Goal: Task Accomplishment & Management: Manage account settings

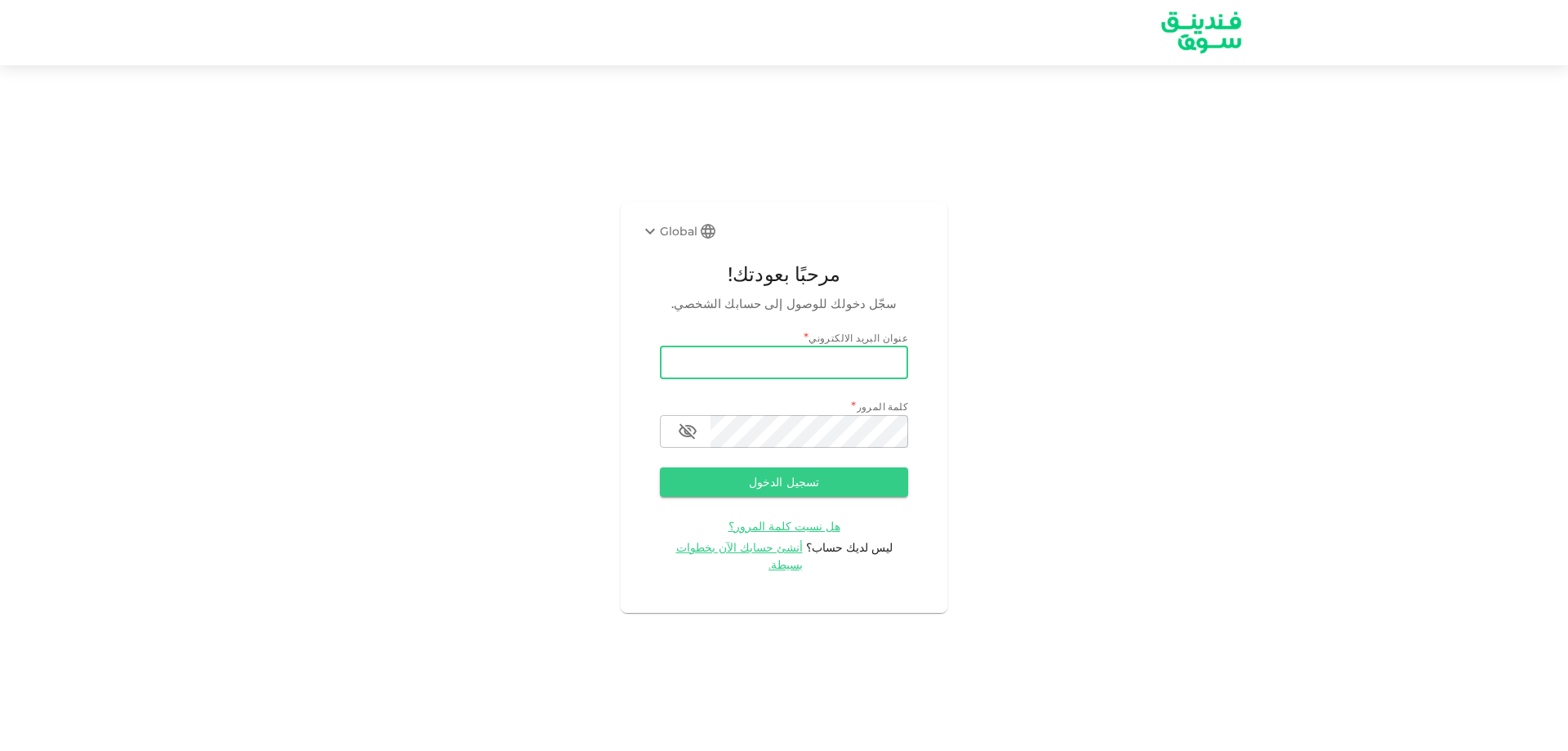
type input "[EMAIL_ADDRESS][DOMAIN_NAME]"
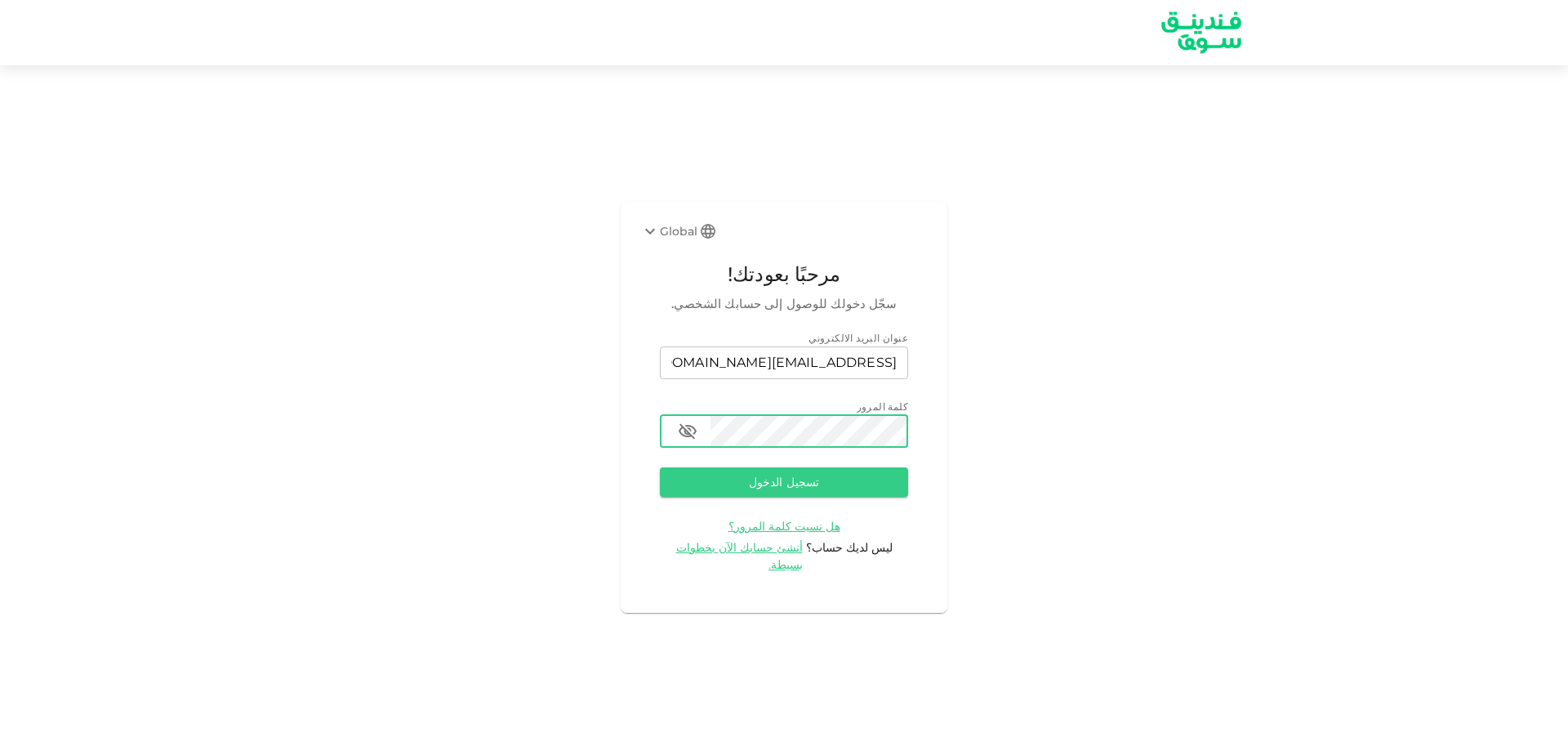
click at [660, 467] on button "تسجيل الدخول" at bounding box center [784, 481] width 248 height 29
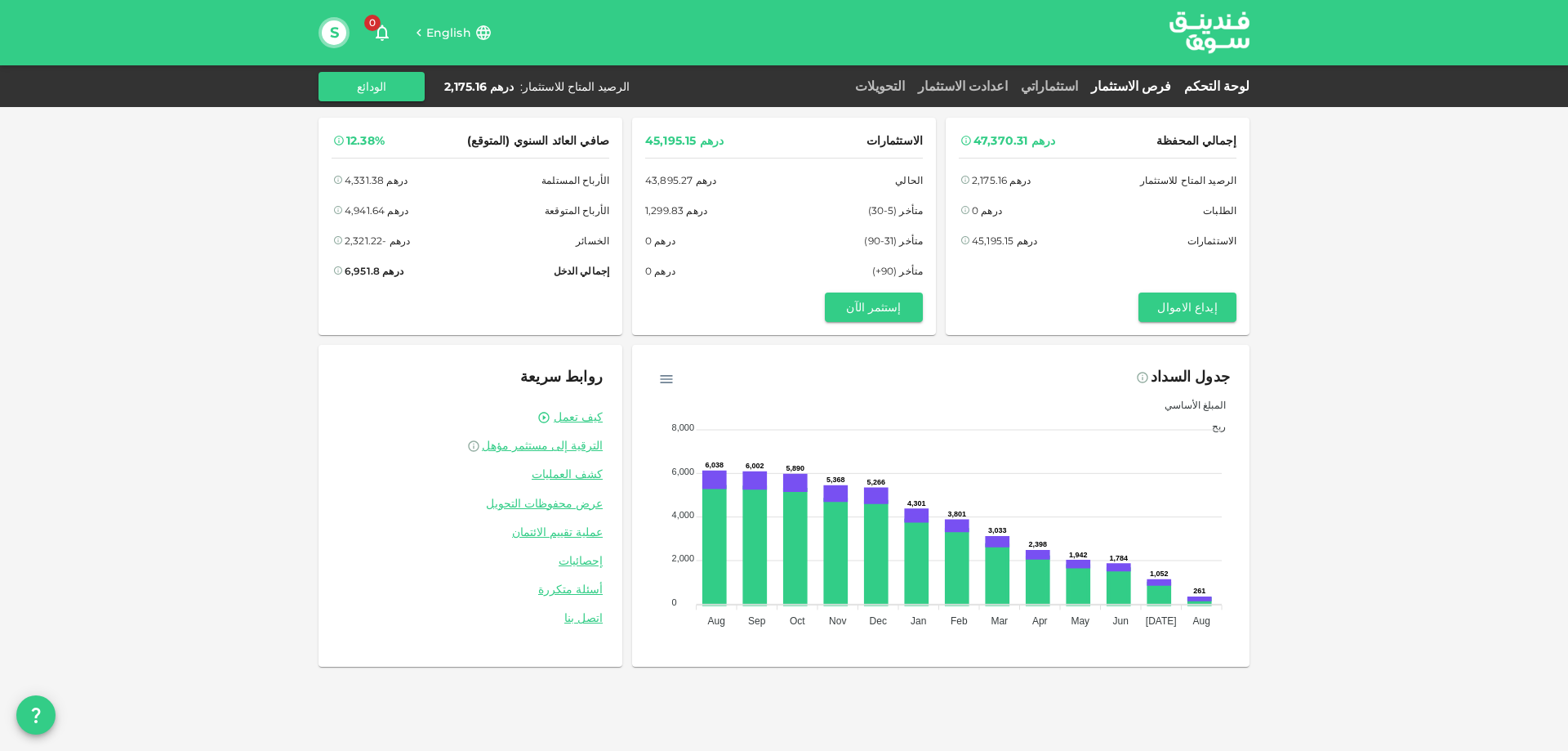
click at [1158, 85] on link "فرص الاستثمار" at bounding box center [1131, 86] width 93 height 16
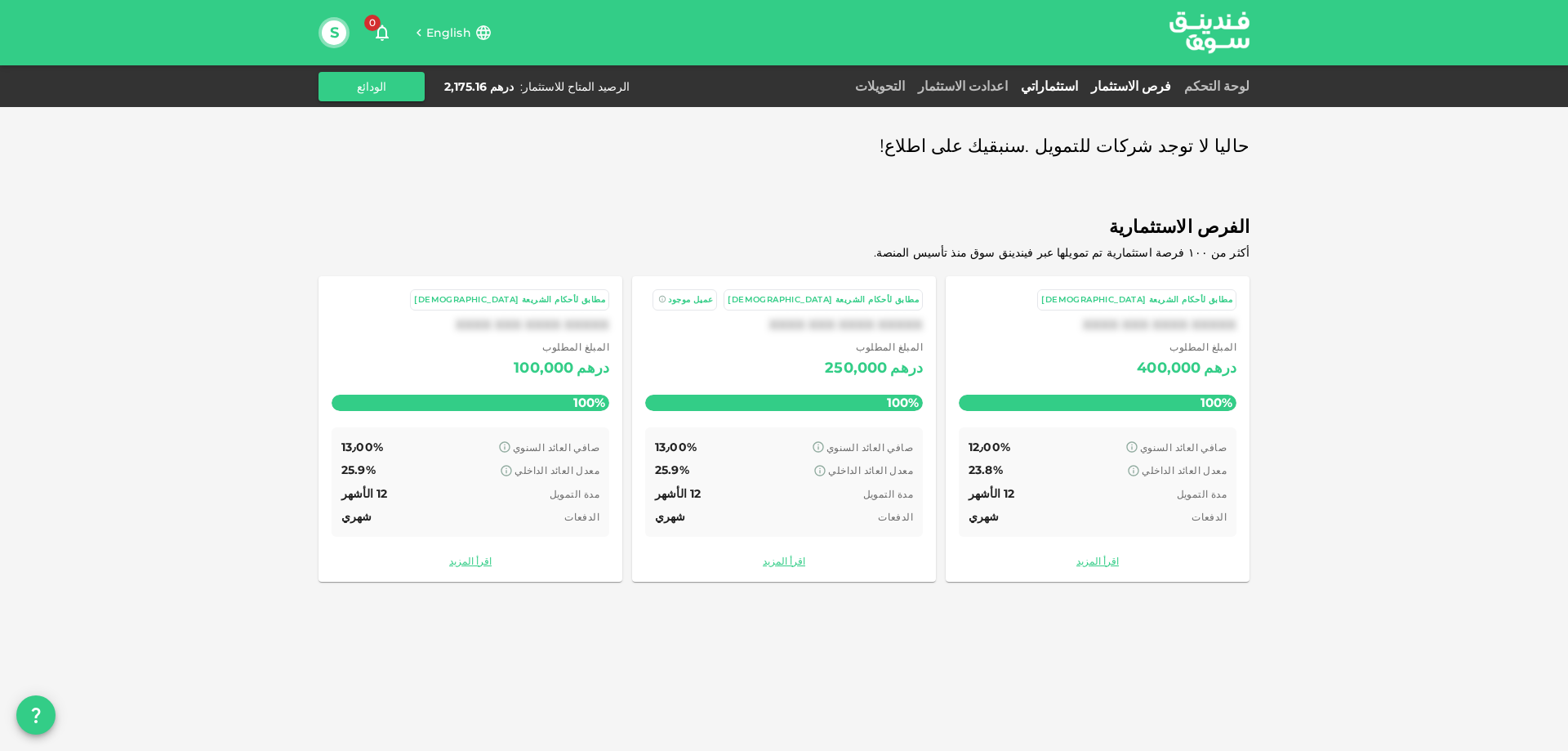
click at [1085, 83] on link "استثماراتي" at bounding box center [1049, 86] width 70 height 16
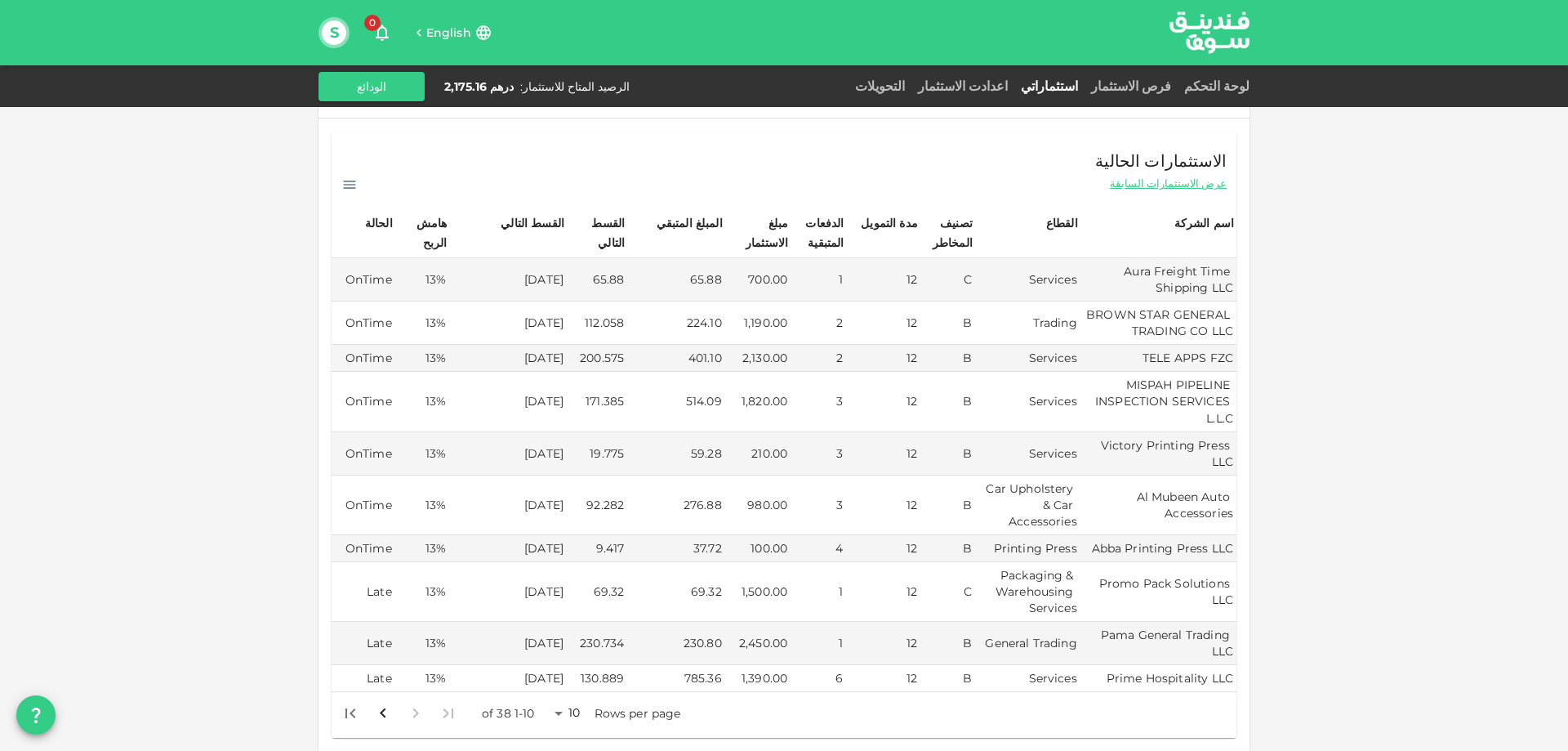
scroll to position [163, 0]
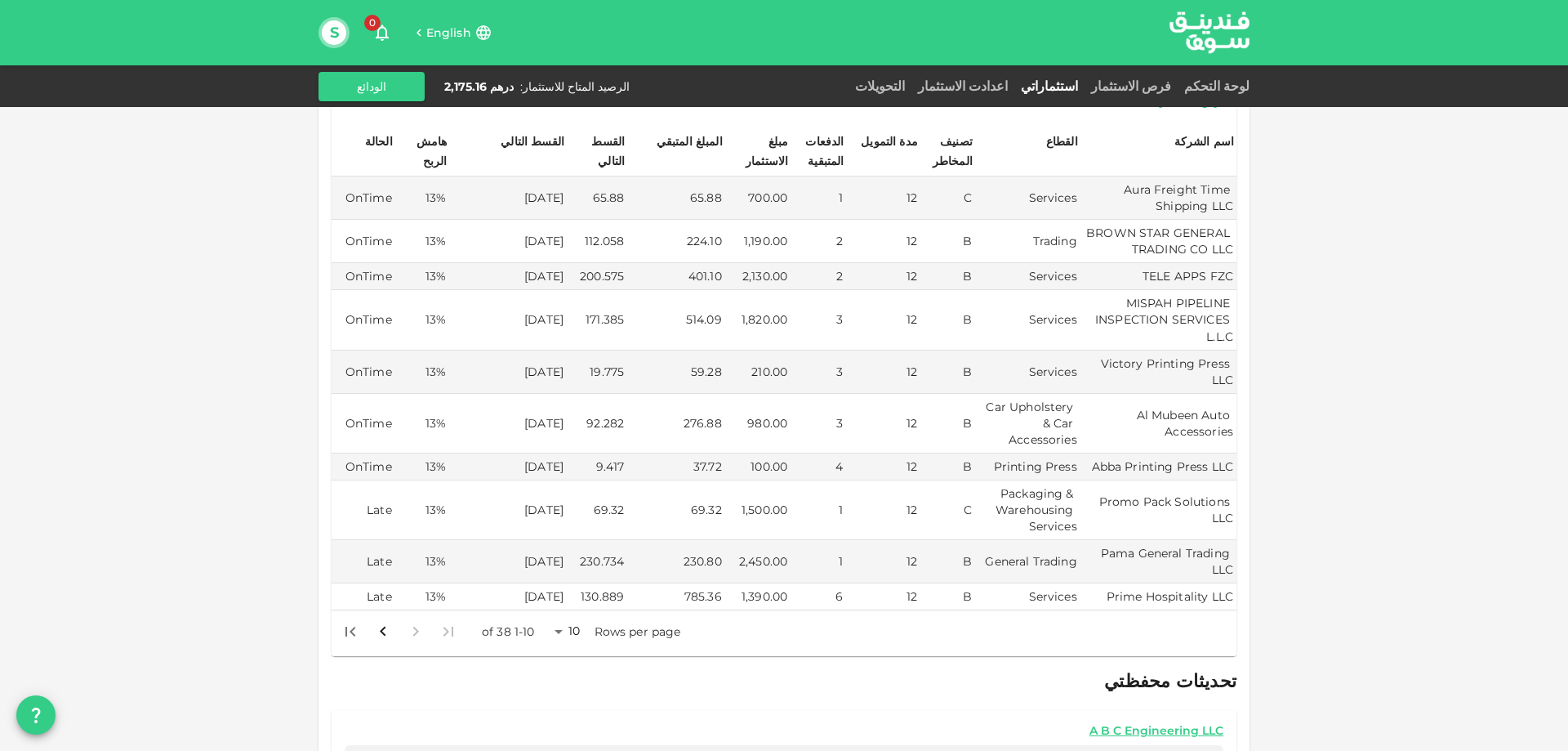
click at [560, 596] on body "English 0 S لوحة التحكم فرص الاستثمار استثماراتي اعدادت الاستثمار التحويلات الر…" at bounding box center [784, 376] width 1568 height 751
click at [590, 688] on li "50" at bounding box center [574, 683] width 49 height 29
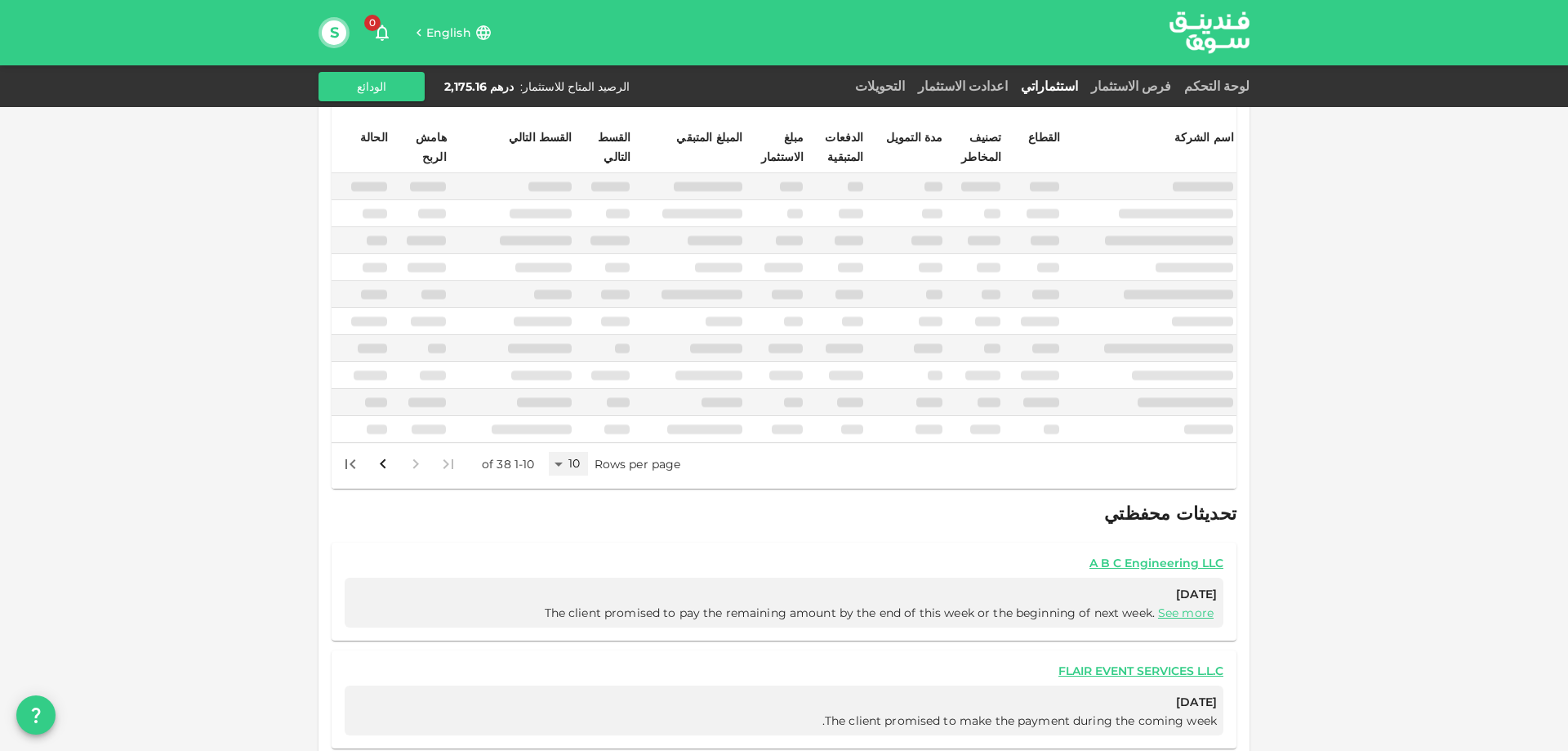
type input "50"
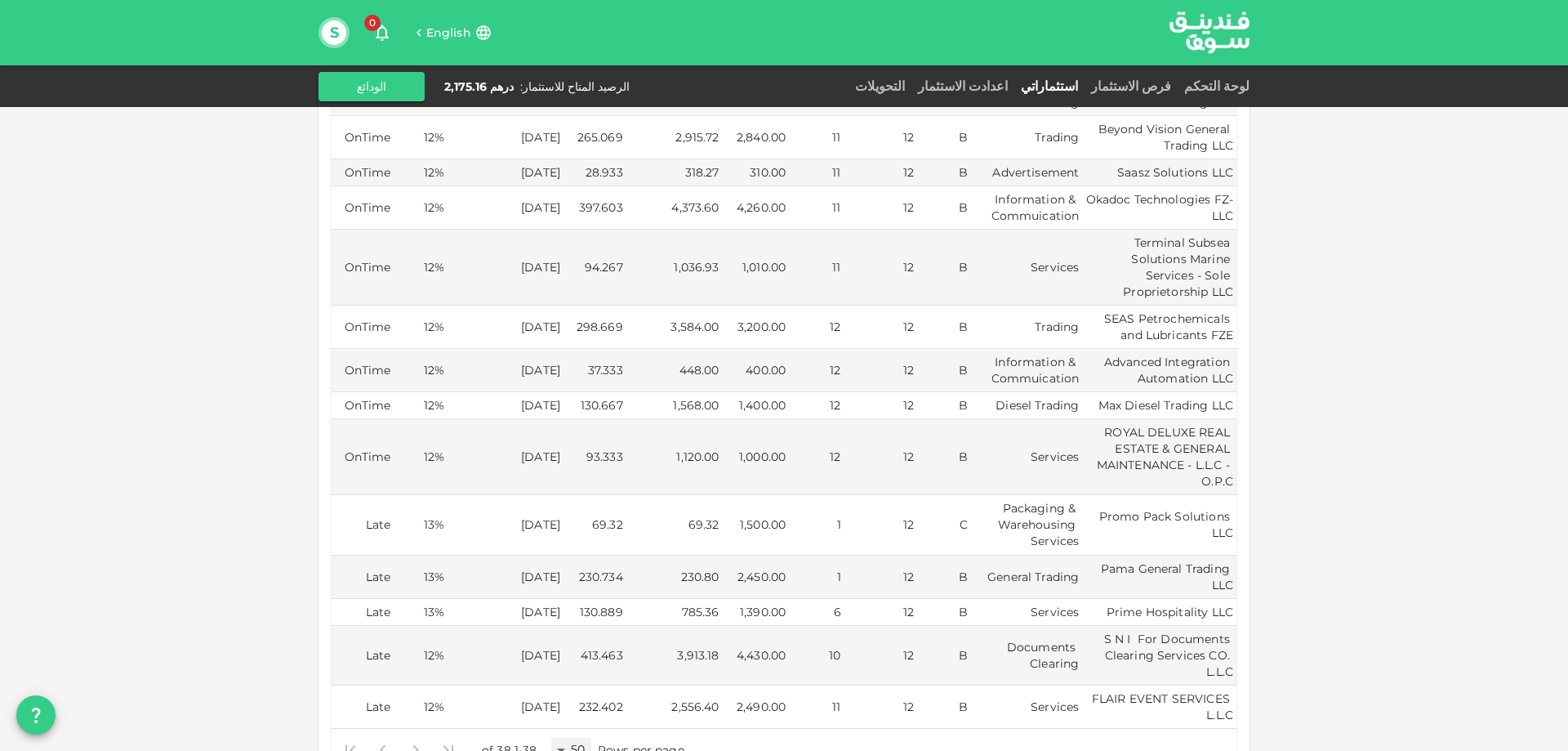
scroll to position [1389, 0]
